Goal: Information Seeking & Learning: Check status

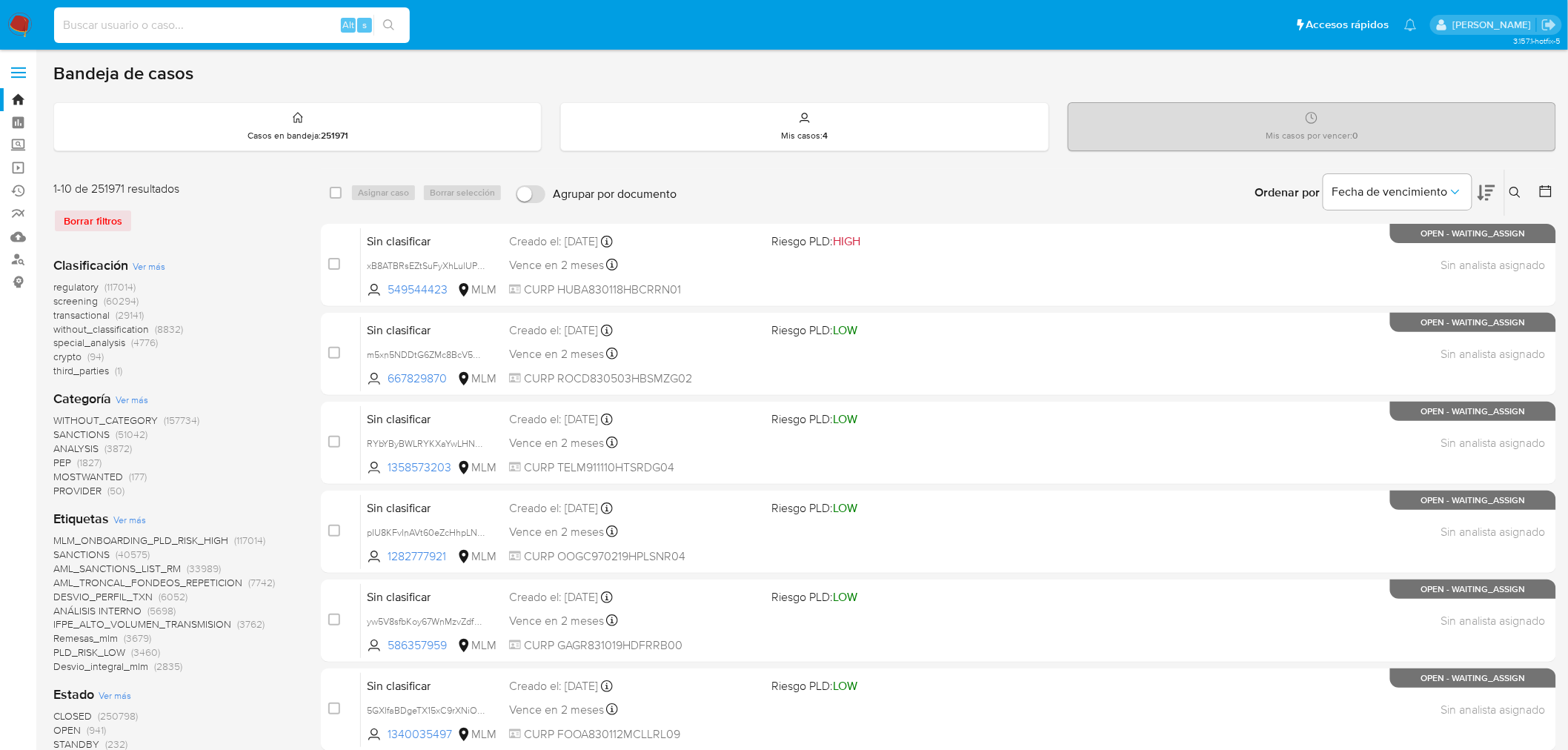
click at [145, 28] on input at bounding box center [232, 25] width 356 height 19
paste input "92250136"
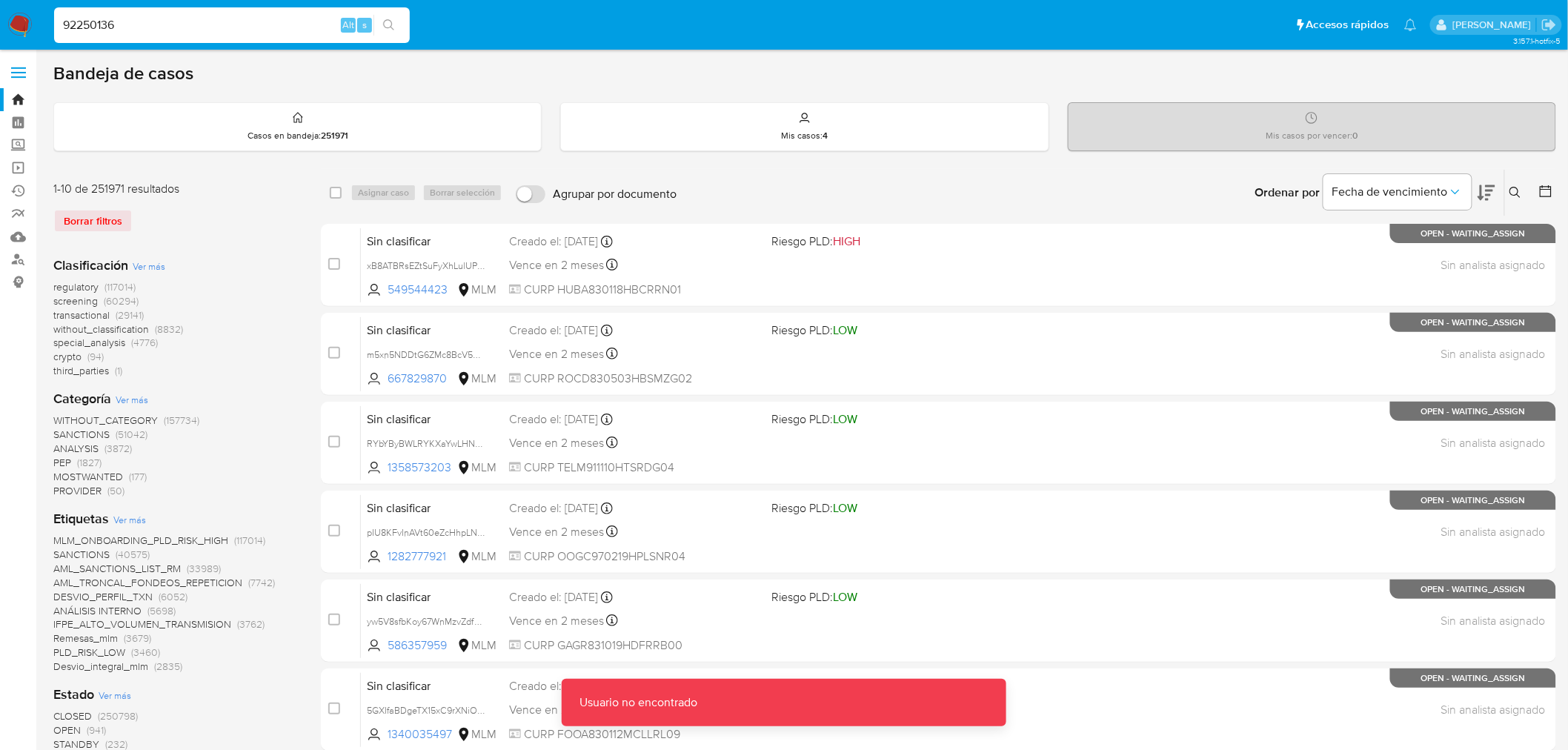
click at [147, 28] on input "92250136" at bounding box center [232, 25] width 356 height 19
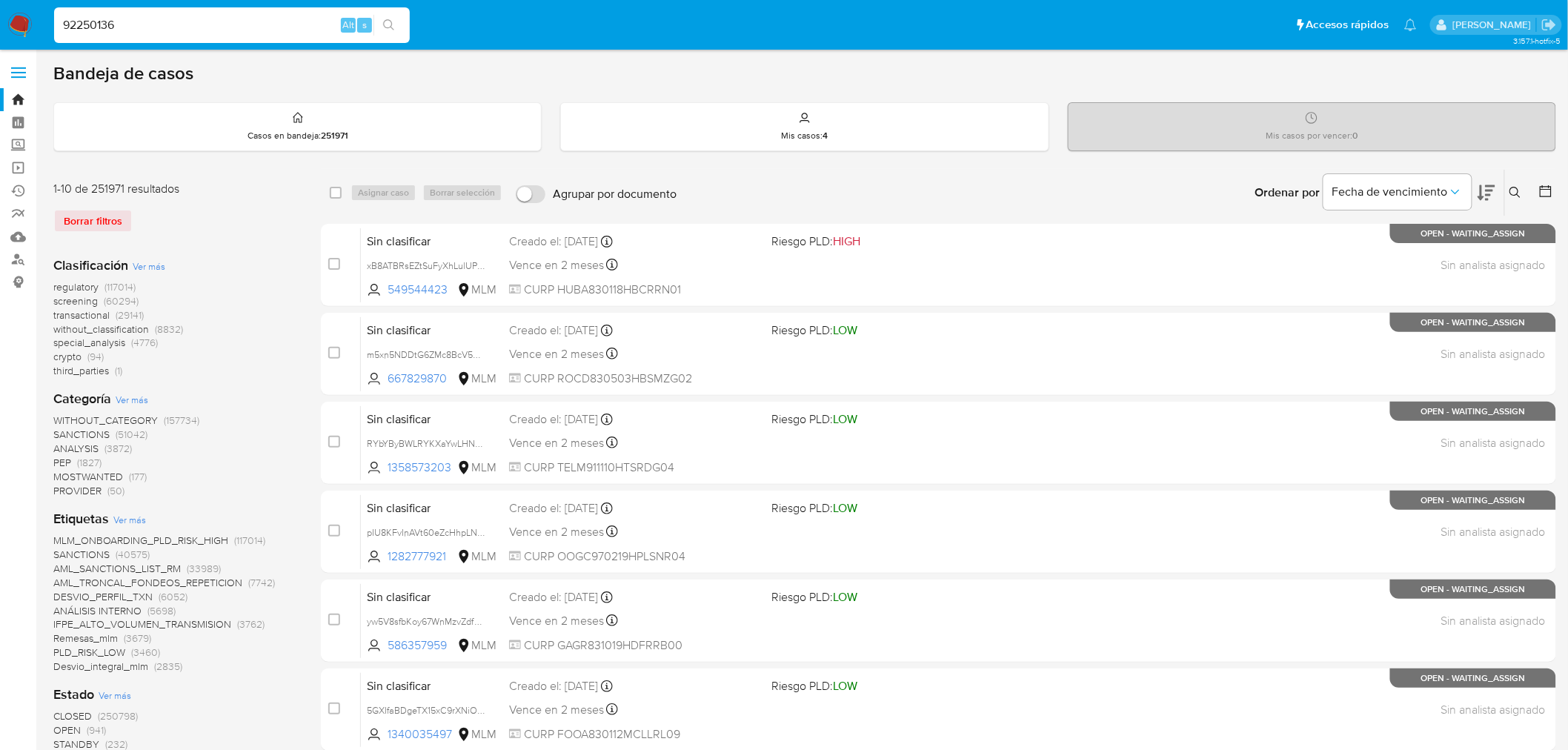
type input "92250136"
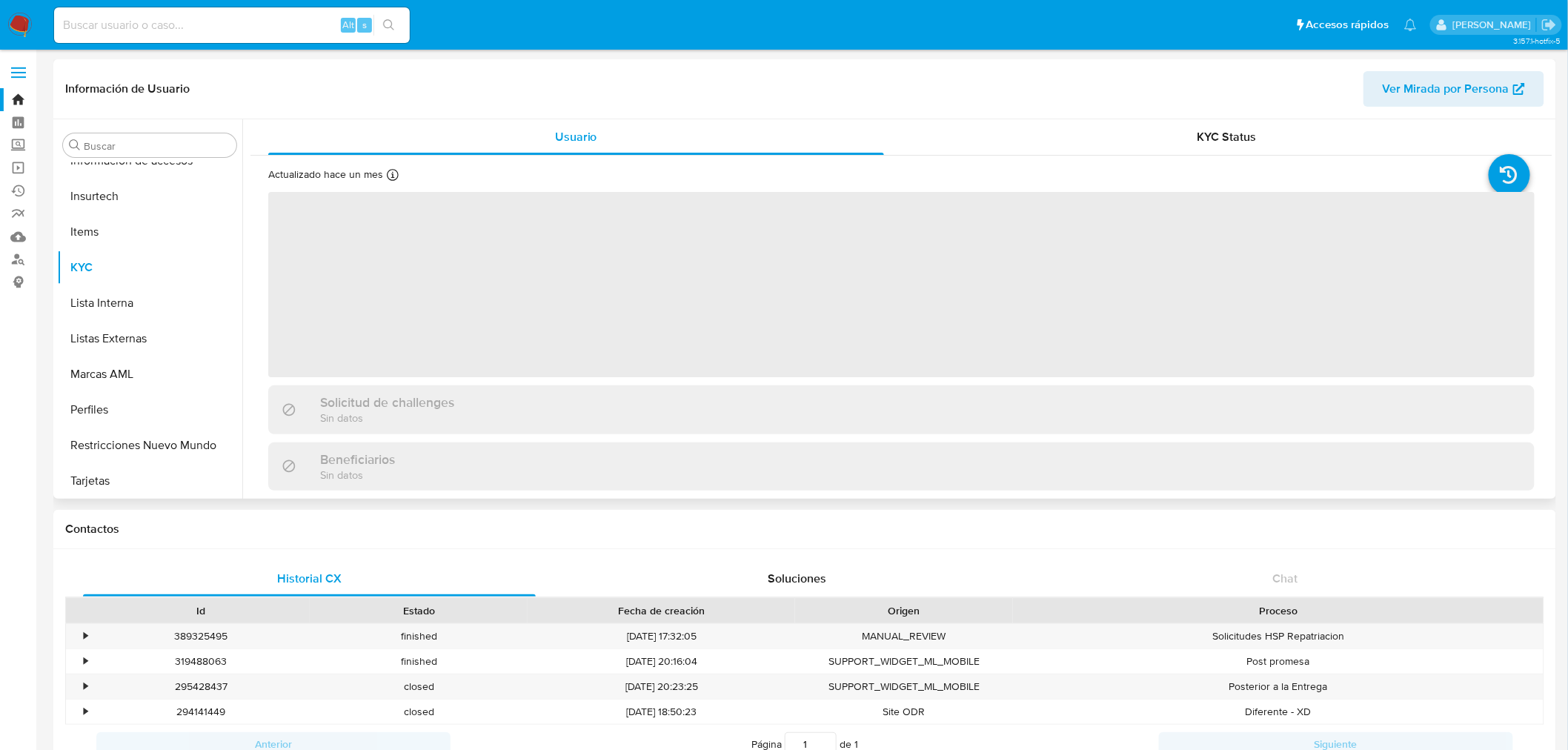
scroll to position [625, 0]
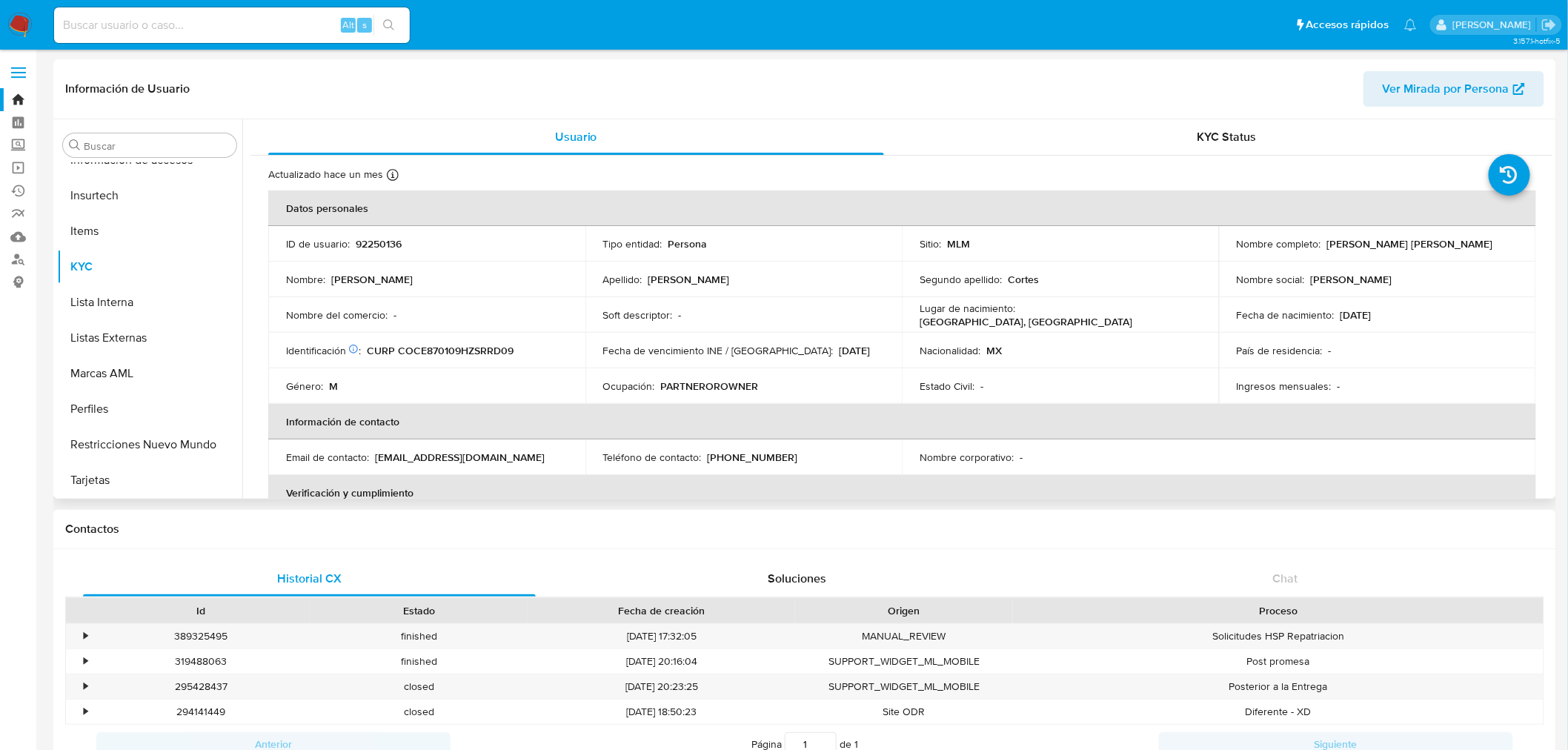
select select "10"
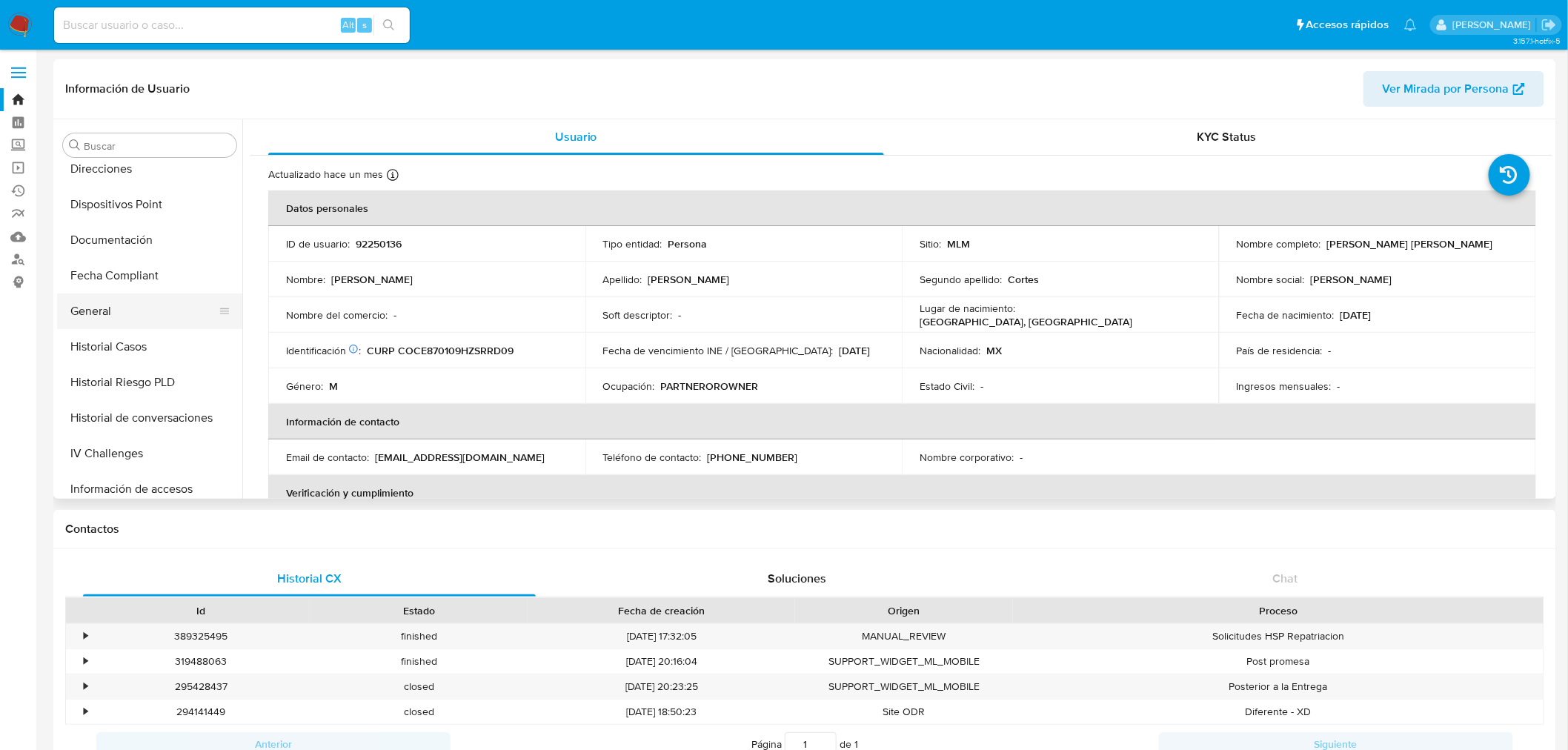
click at [100, 320] on button "General" at bounding box center [143, 311] width 173 height 35
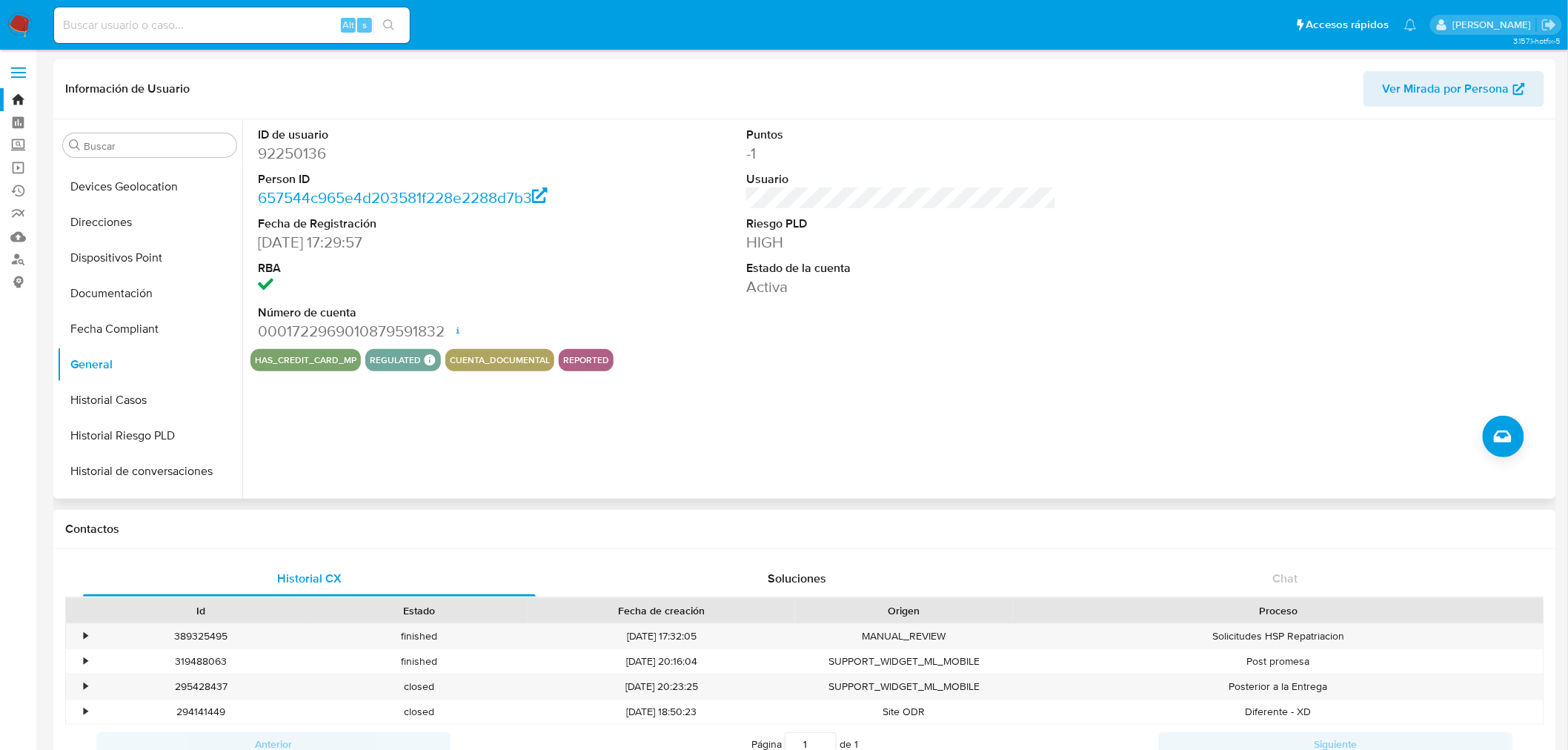
scroll to position [213, 0]
click at [180, 24] on input at bounding box center [232, 25] width 356 height 19
paste input "92250136"
type input "92250136"
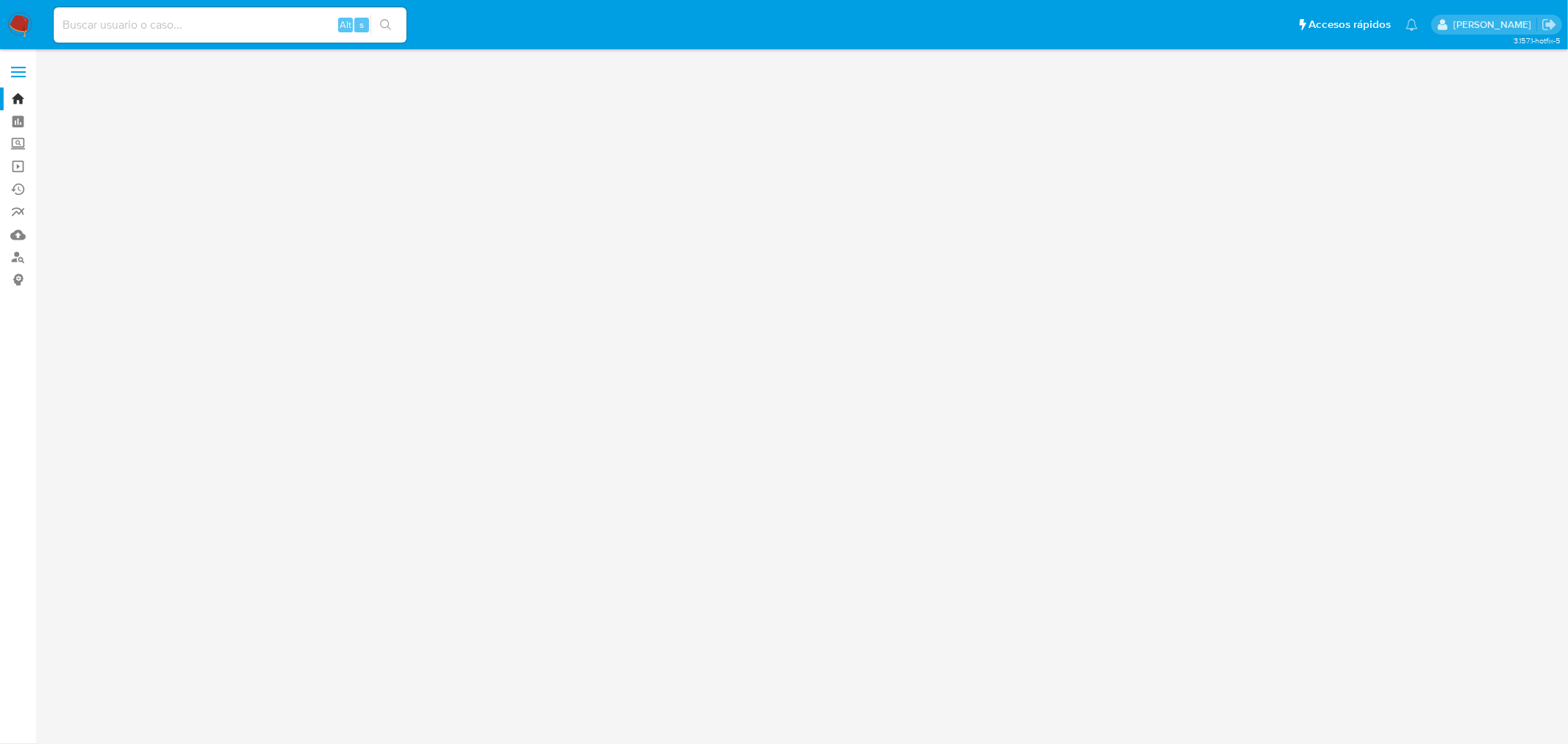
click at [74, 17] on input at bounding box center [230, 25] width 353 height 19
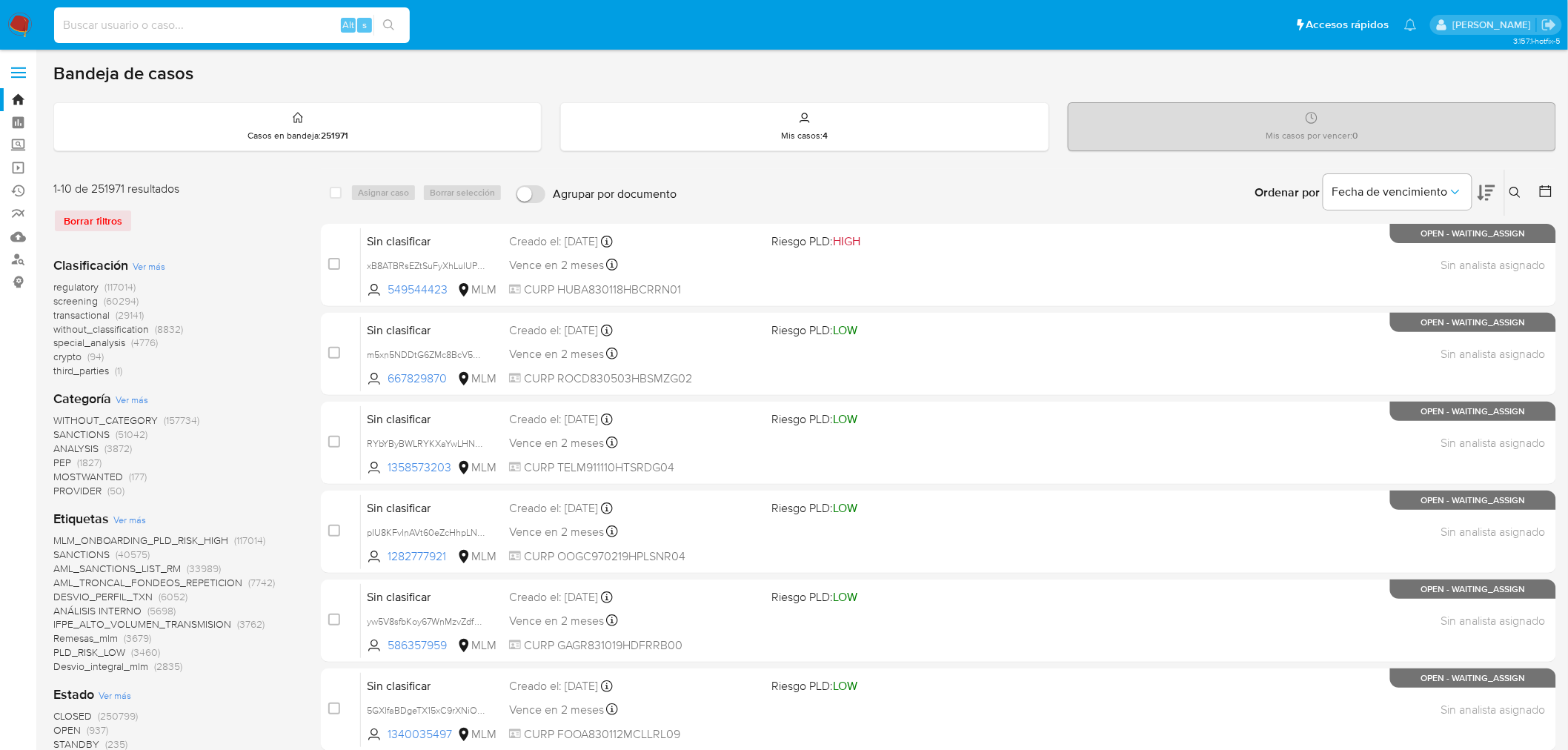
paste input "1257688605"
type input "1257688605"
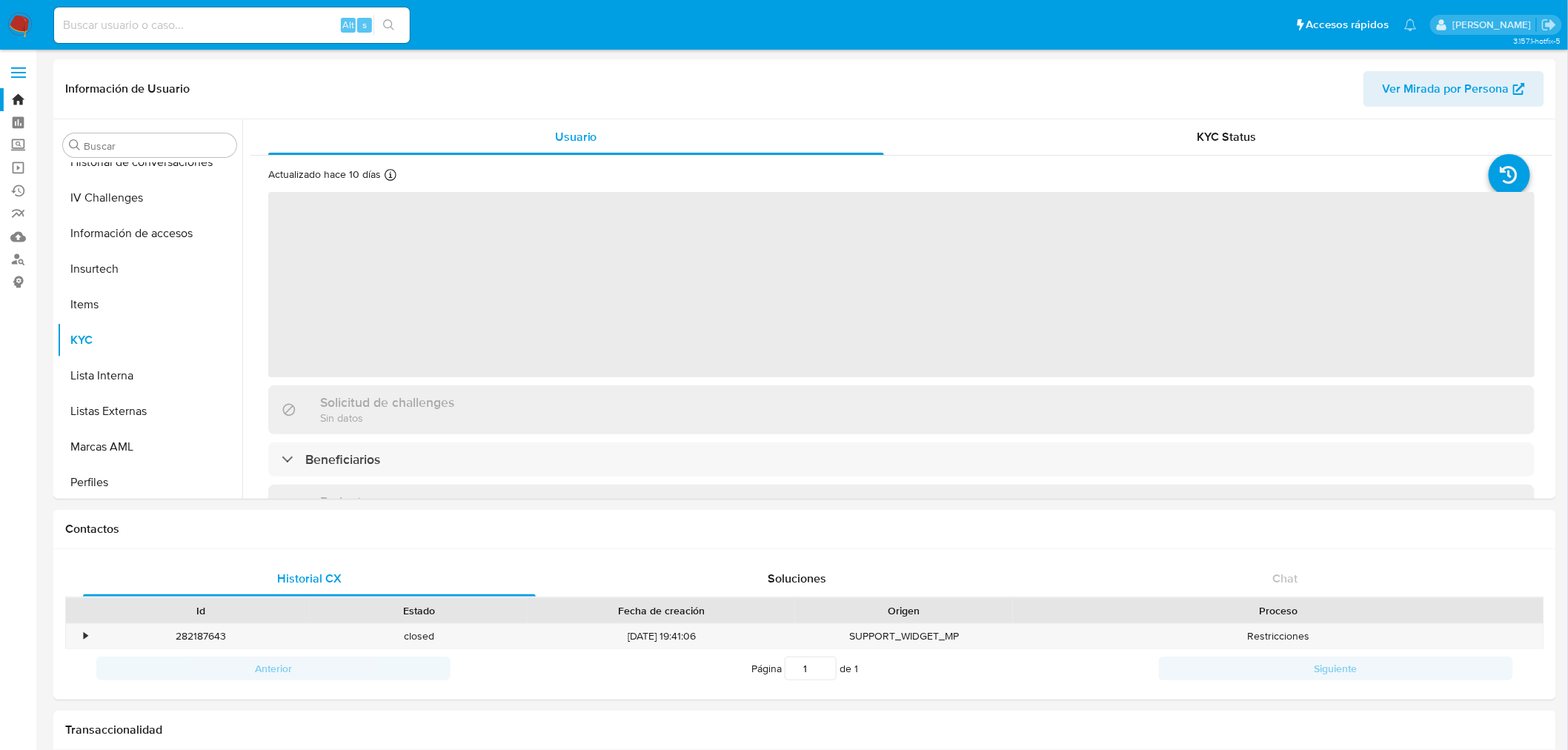
scroll to position [625, 0]
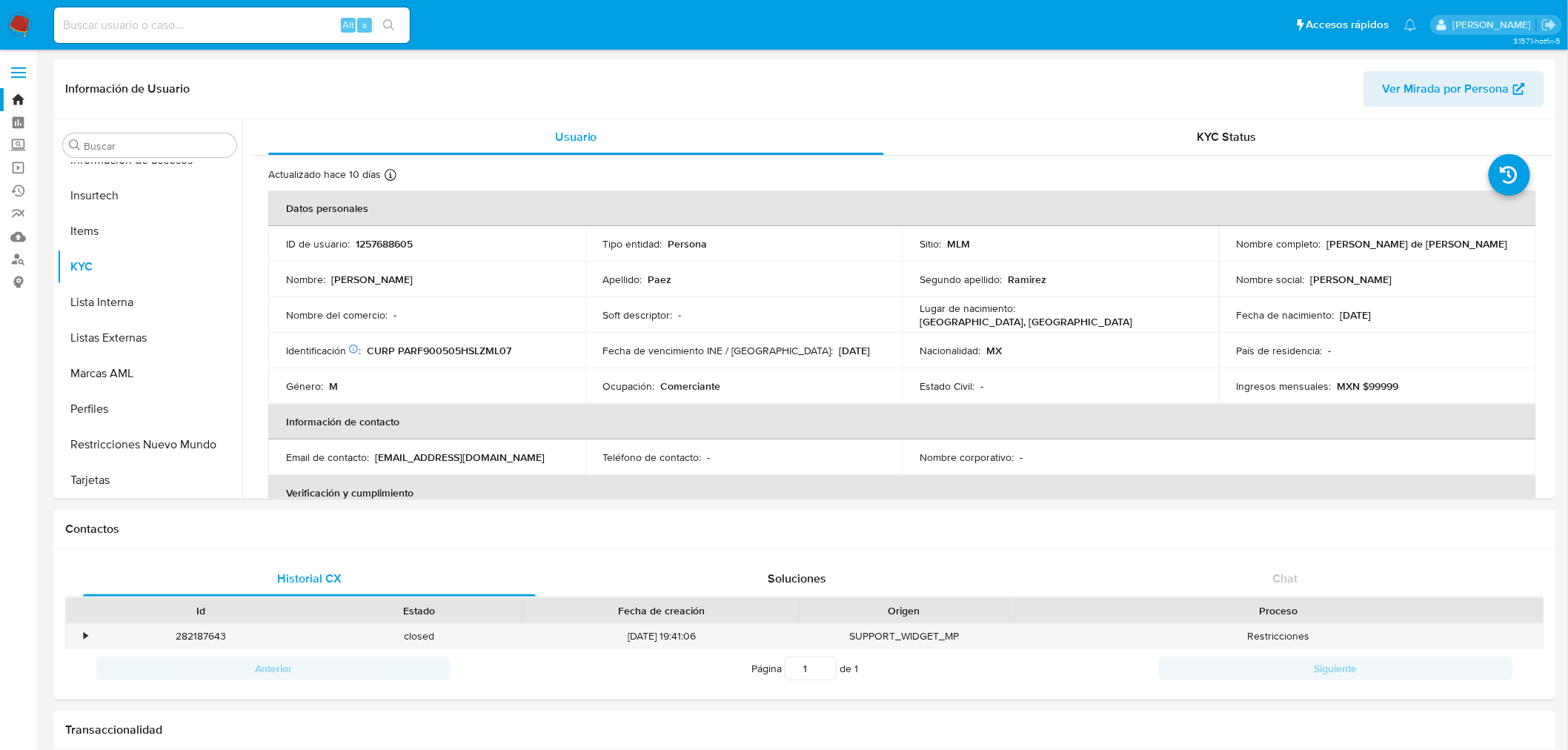
select select "10"
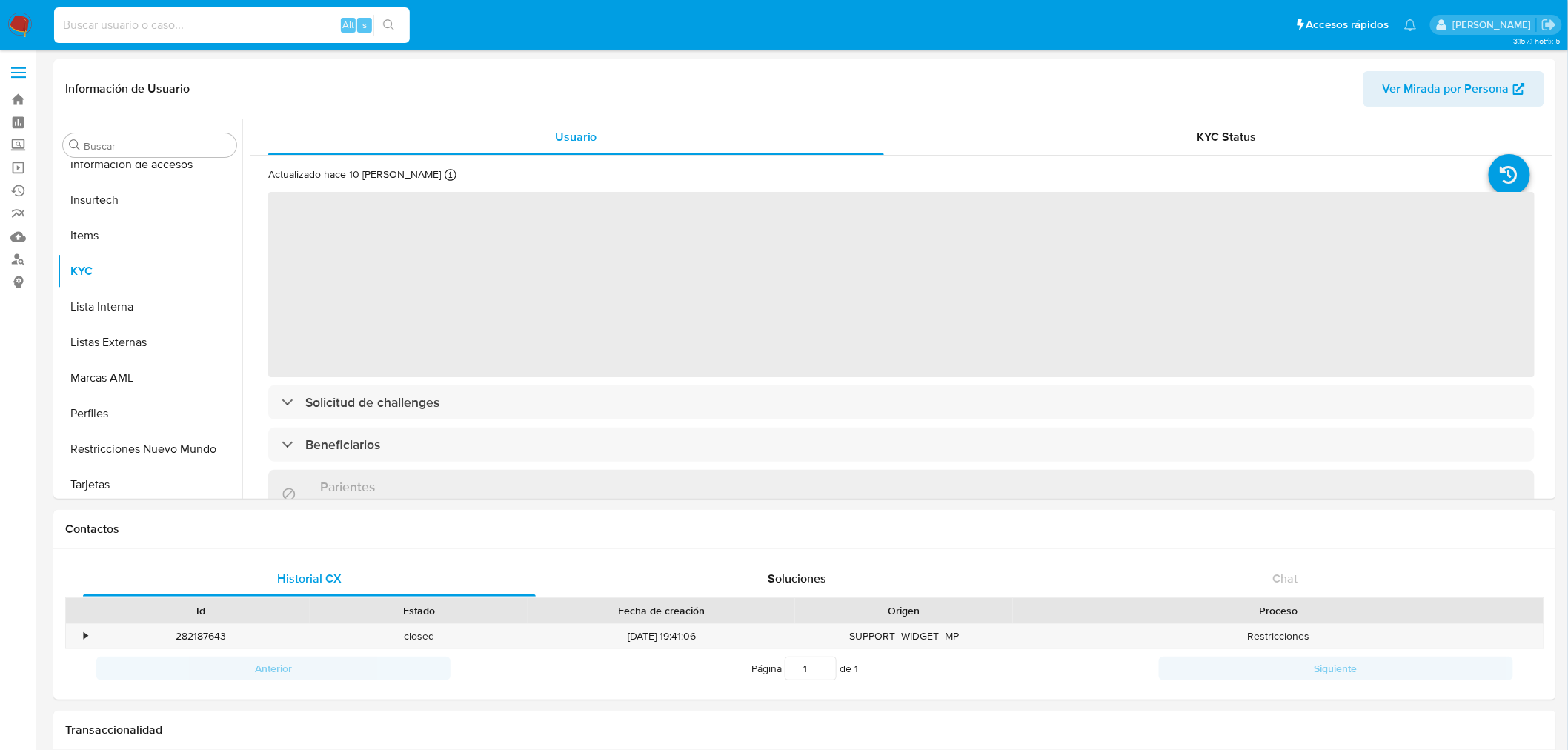
scroll to position [625, 0]
click at [113, 27] on input at bounding box center [232, 25] width 356 height 19
paste input "1257688605"
type input "1257688605"
select select "10"
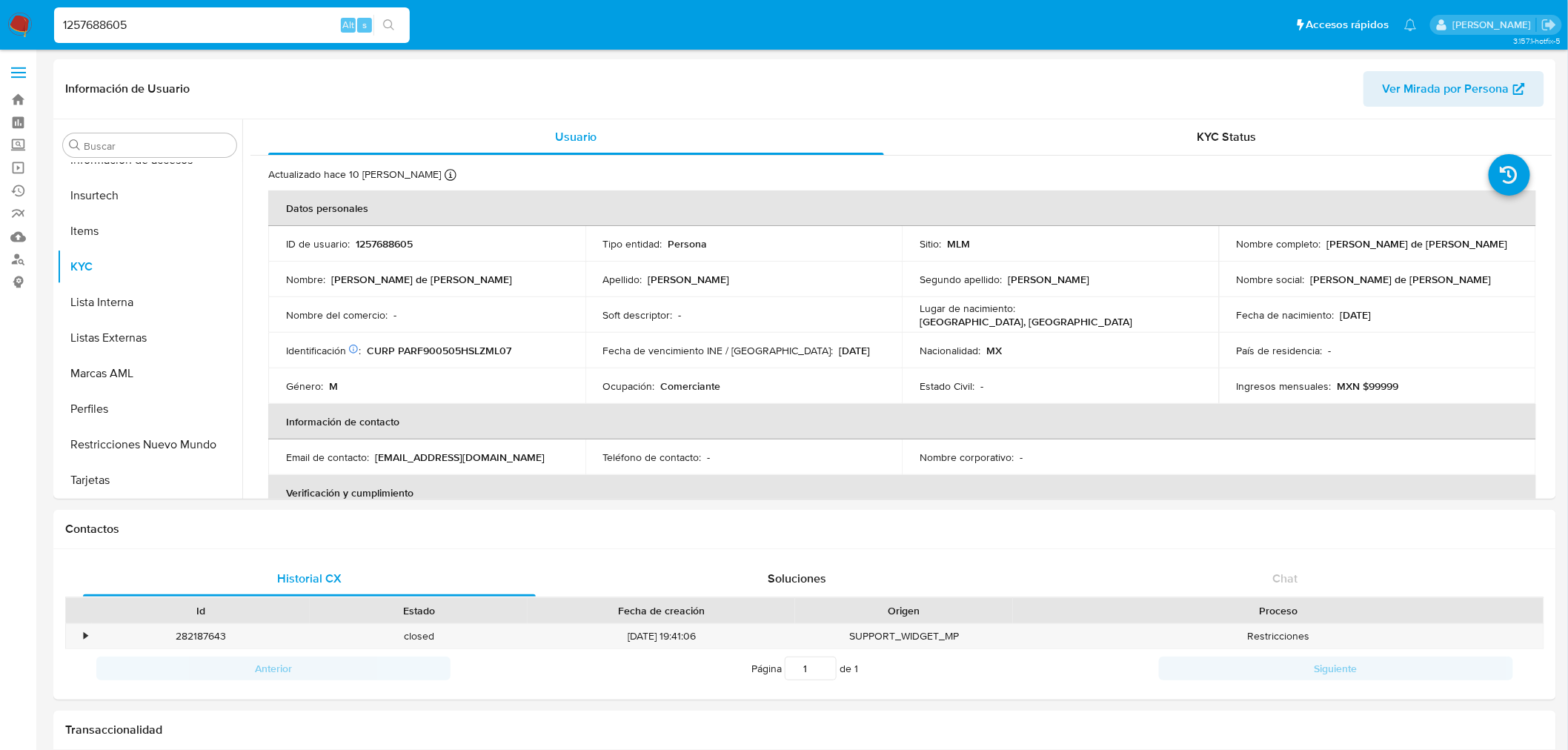
click at [393, 25] on icon "search-icon" at bounding box center [389, 25] width 12 height 12
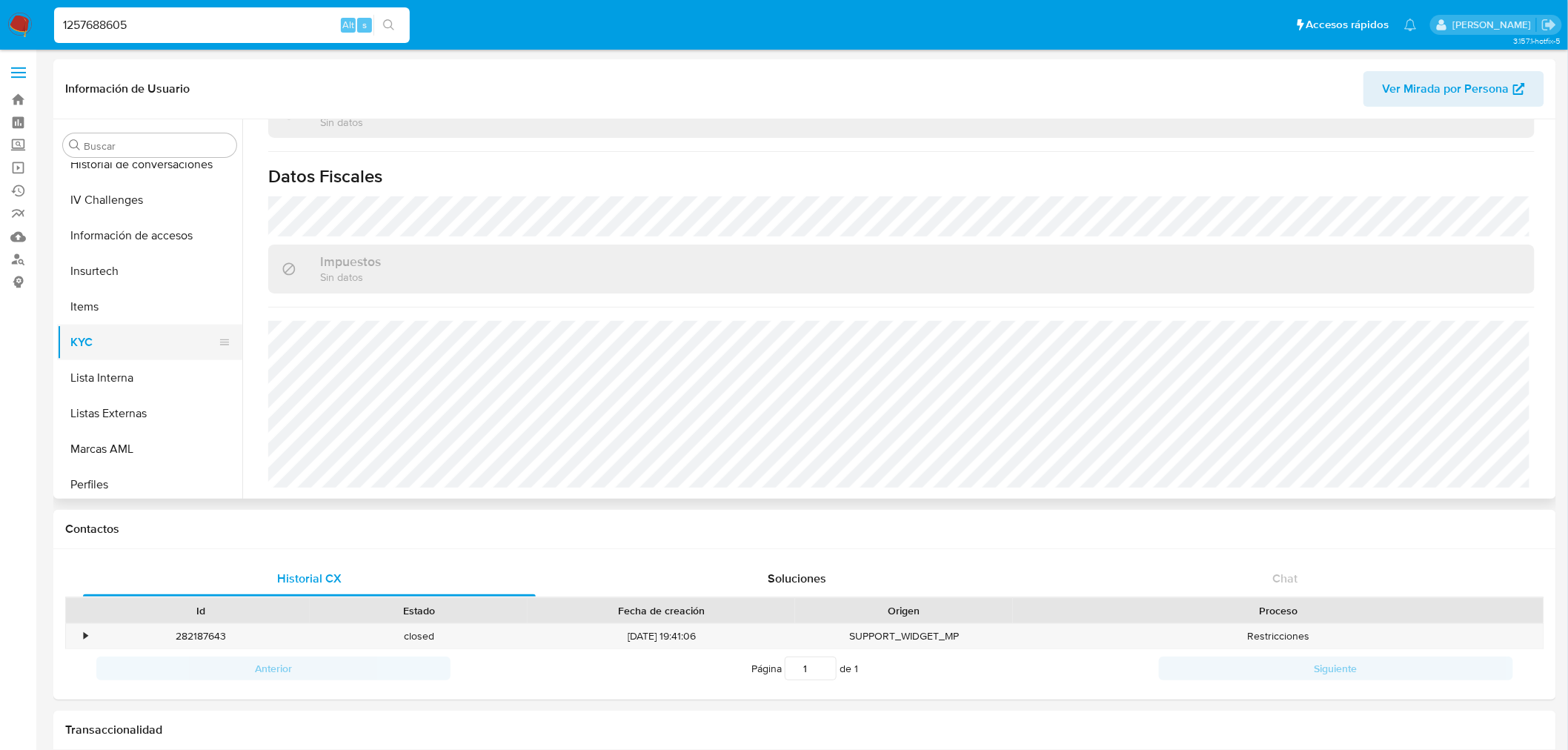
scroll to position [626, 0]
click at [162, 441] on button "Restricciones Nuevo Mundo" at bounding box center [149, 444] width 185 height 35
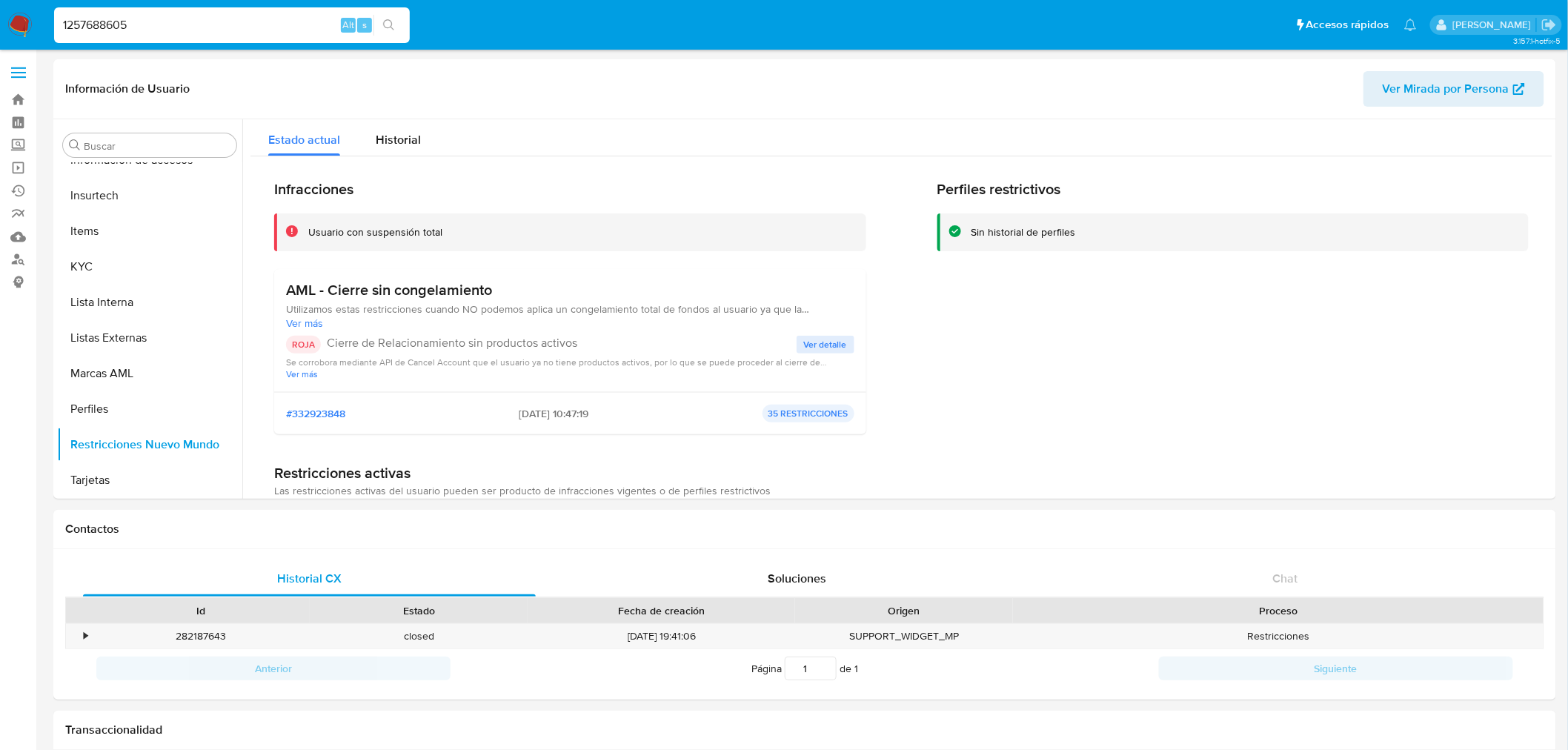
scroll to position [0, 0]
click at [805, 344] on span "Ver detalle" at bounding box center [825, 347] width 43 height 15
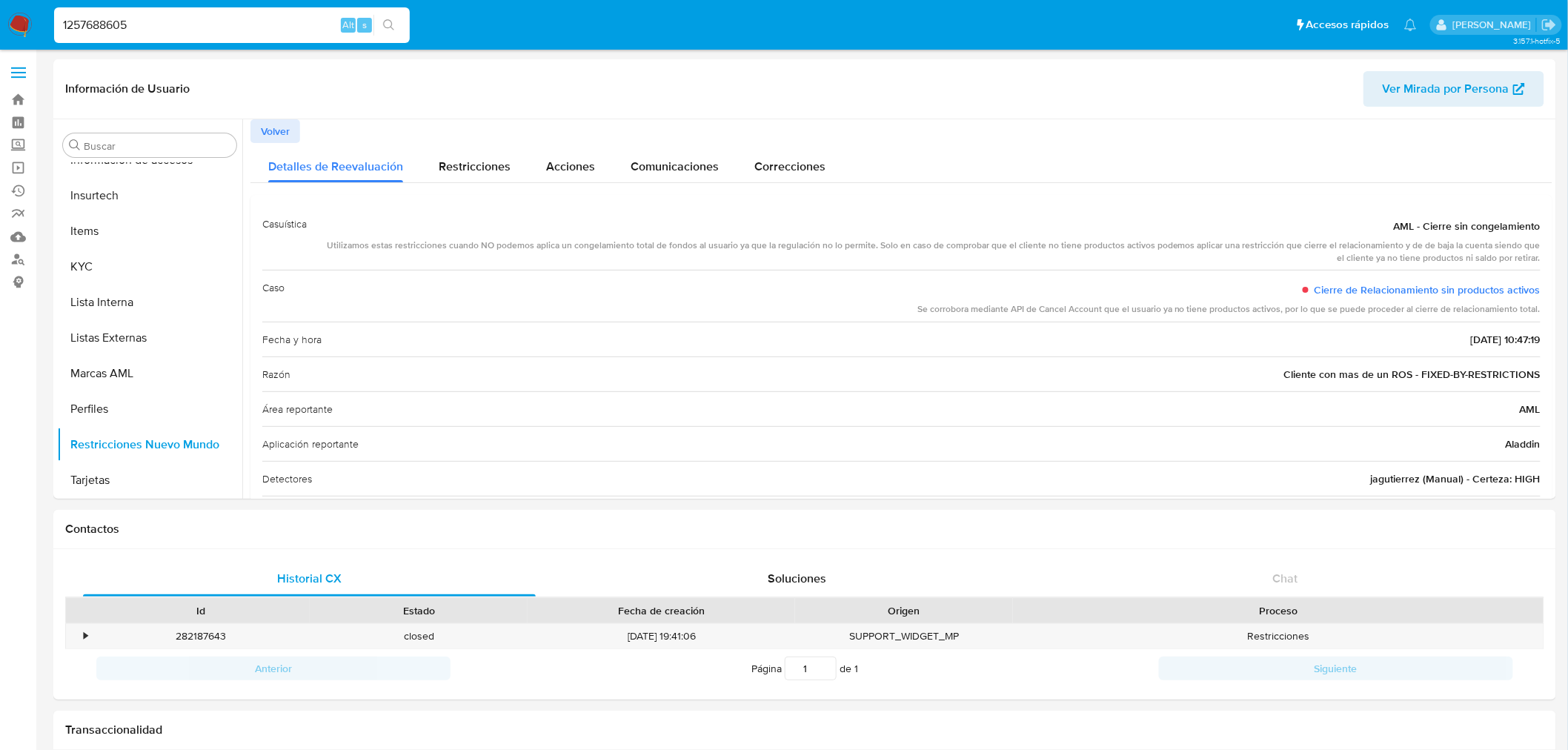
click at [208, 21] on input "1257688605" at bounding box center [232, 25] width 356 height 19
paste input "873249751"
type input "1873249751"
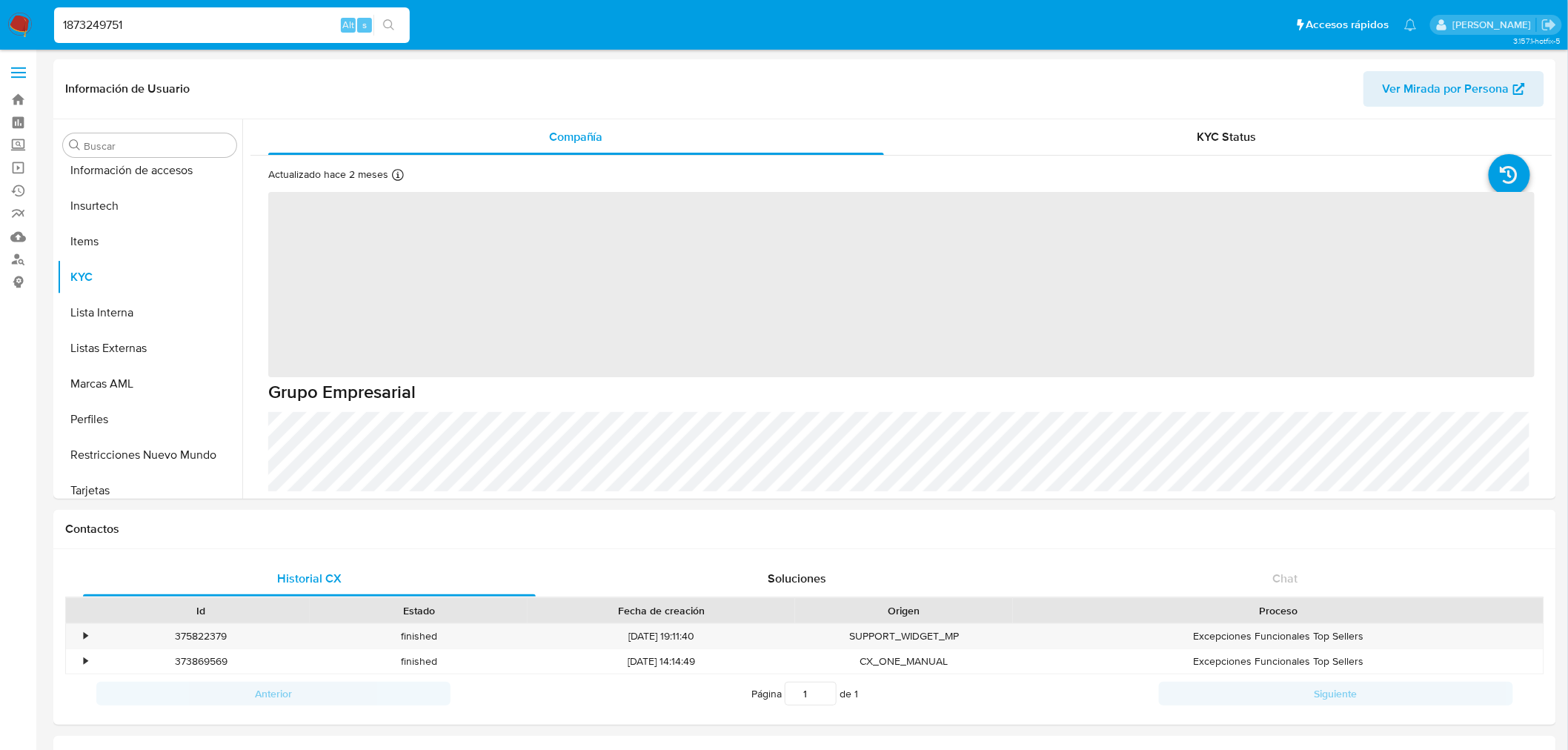
scroll to position [625, 0]
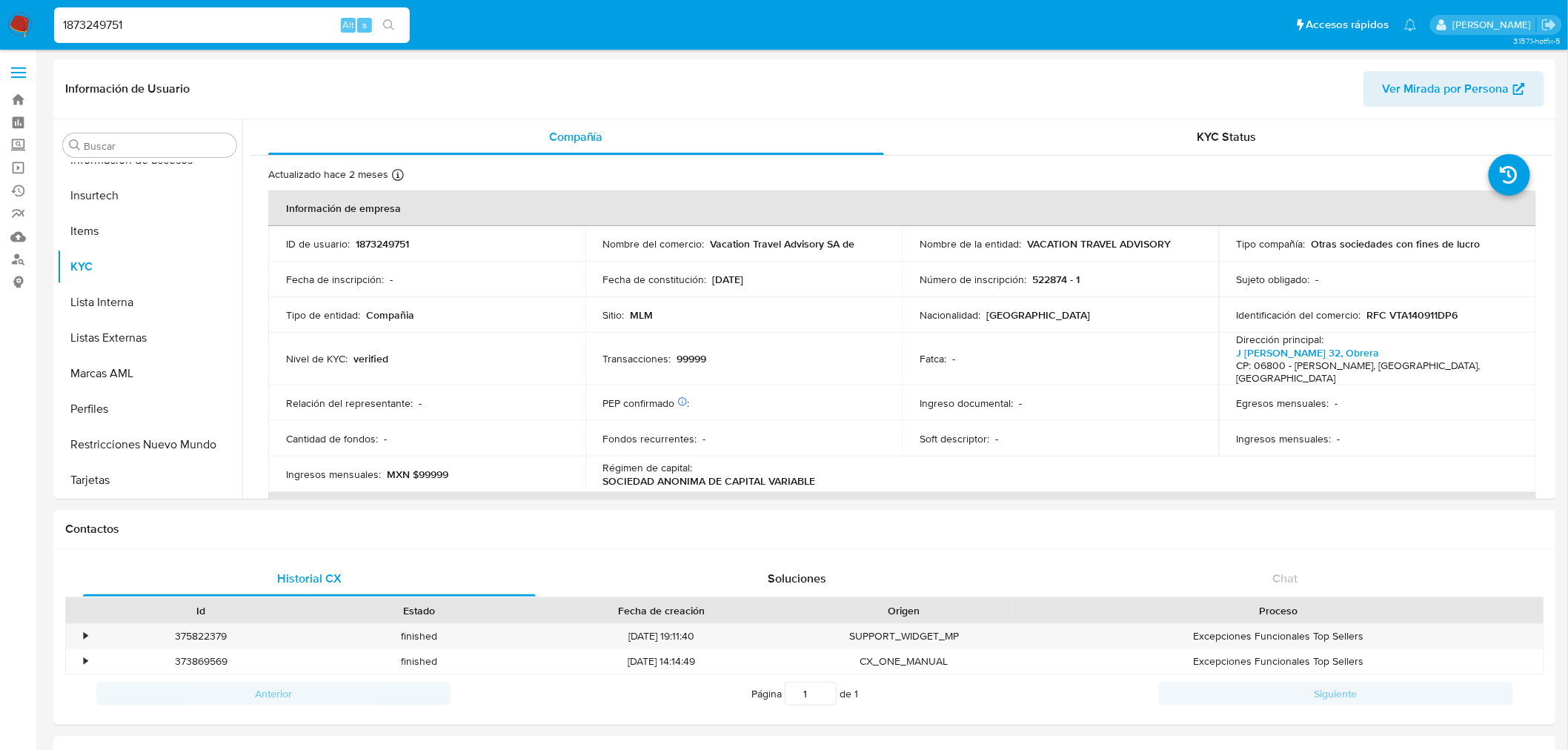
select select "10"
